Goal: Information Seeking & Learning: Learn about a topic

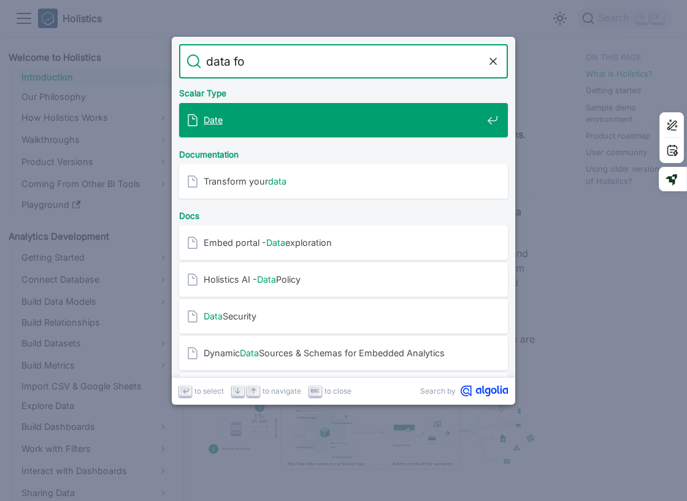
type input "data for"
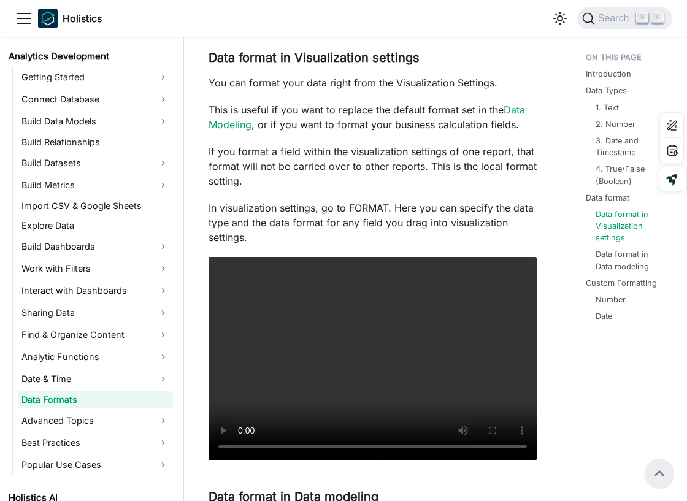
scroll to position [1716, 0]
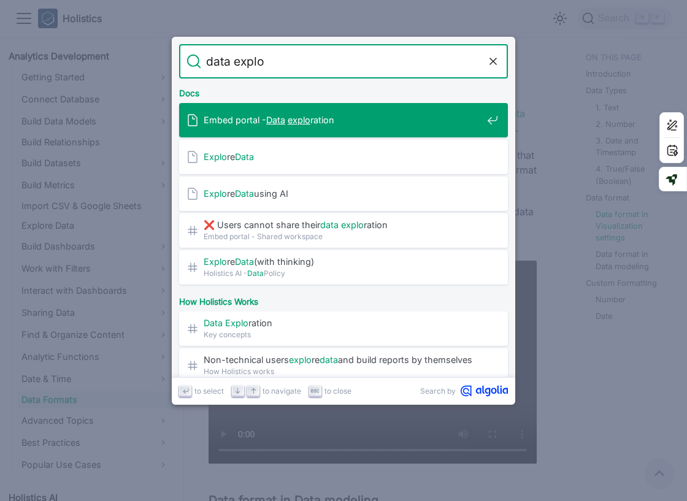
type input "data explor"
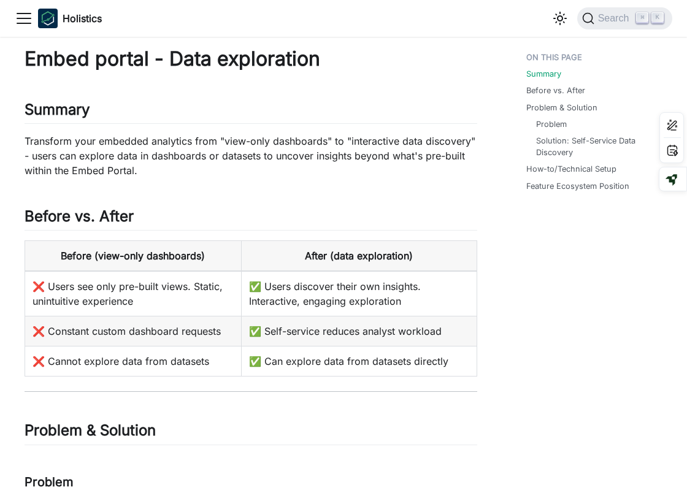
click at [28, 20] on icon "Toggle navigation bar" at bounding box center [24, 18] width 18 height 18
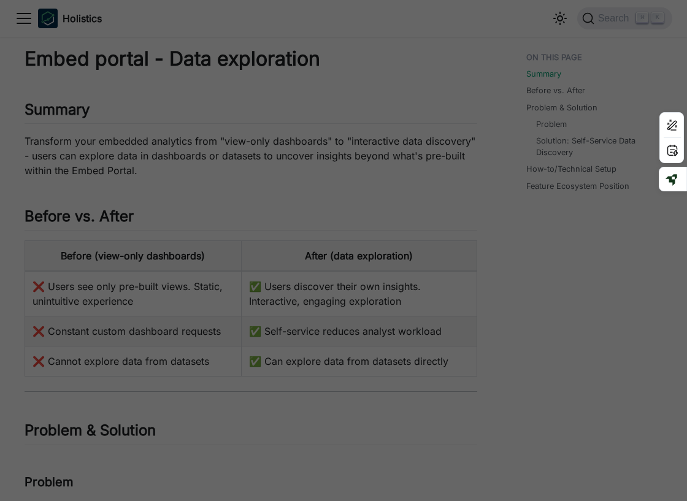
click at [327, 143] on div "Main" at bounding box center [343, 250] width 687 height 501
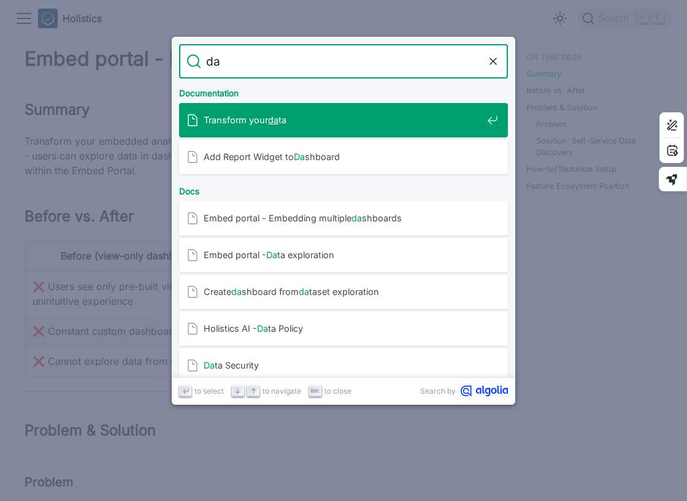
type input "d"
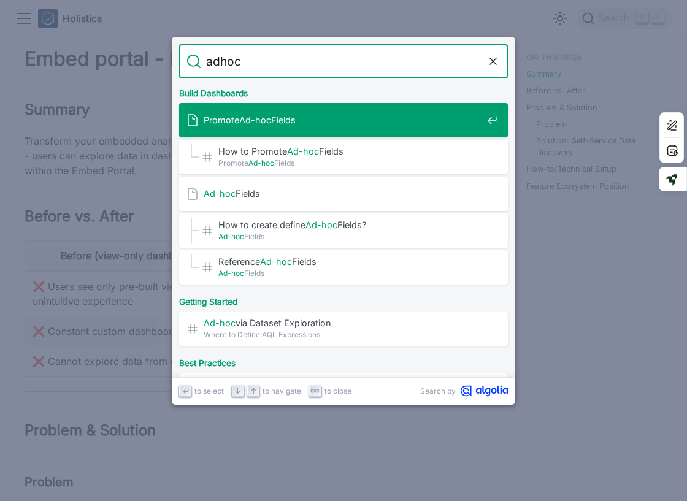
type input "adhoc"
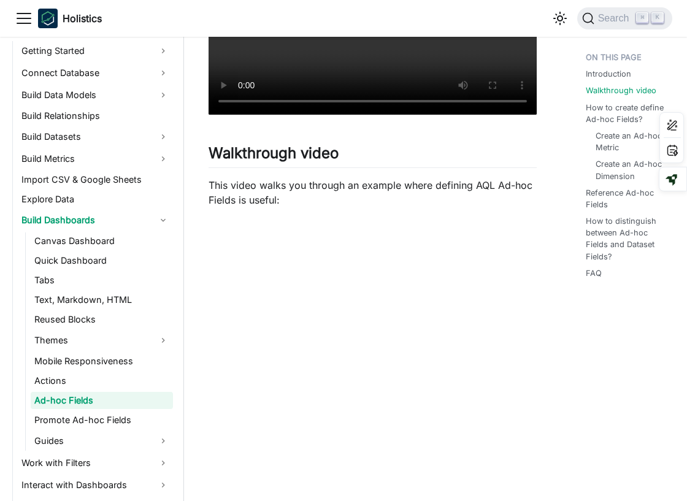
scroll to position [497, 0]
